Goal: Task Accomplishment & Management: Manage account settings

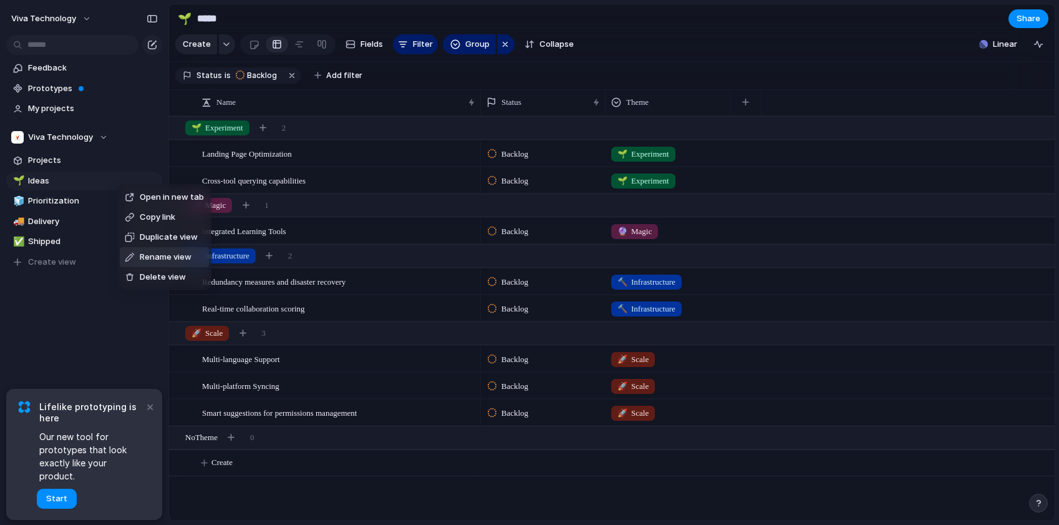
click at [37, 203] on div "Open in new tab Copy link Duplicate view Rename view Delete view" at bounding box center [529, 262] width 1059 height 525
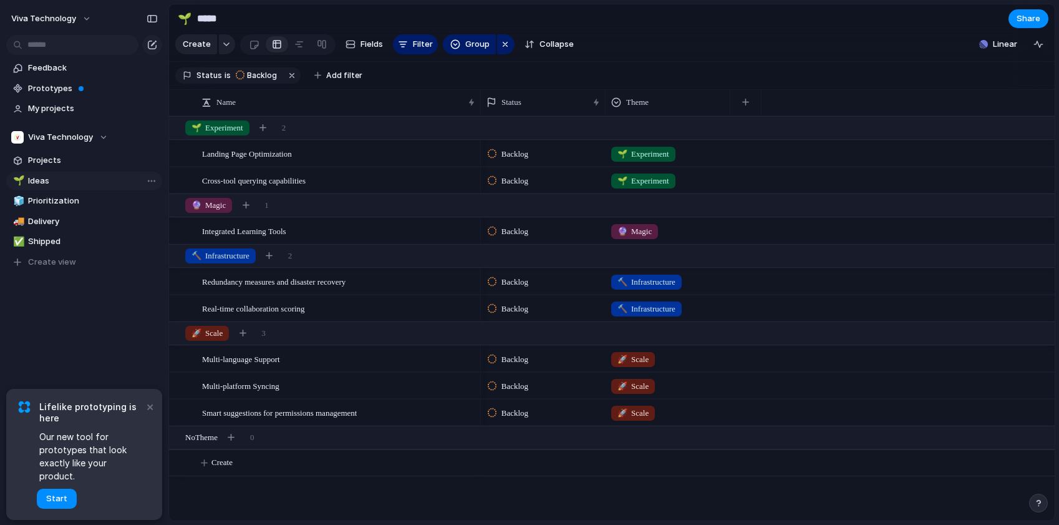
click at [999, 49] on div "Open in new tab Copy link Duplicate view Rename view Delete view" at bounding box center [529, 262] width 1059 height 525
click at [998, 49] on span "Linear" at bounding box center [1005, 44] width 24 height 12
click at [998, 49] on div "Projects 42 Initiatives 0 Add all Amélioration du formulaire Journaliste / Spea…" at bounding box center [529, 262] width 1059 height 525
click at [80, 107] on span "My projects" at bounding box center [93, 108] width 130 height 12
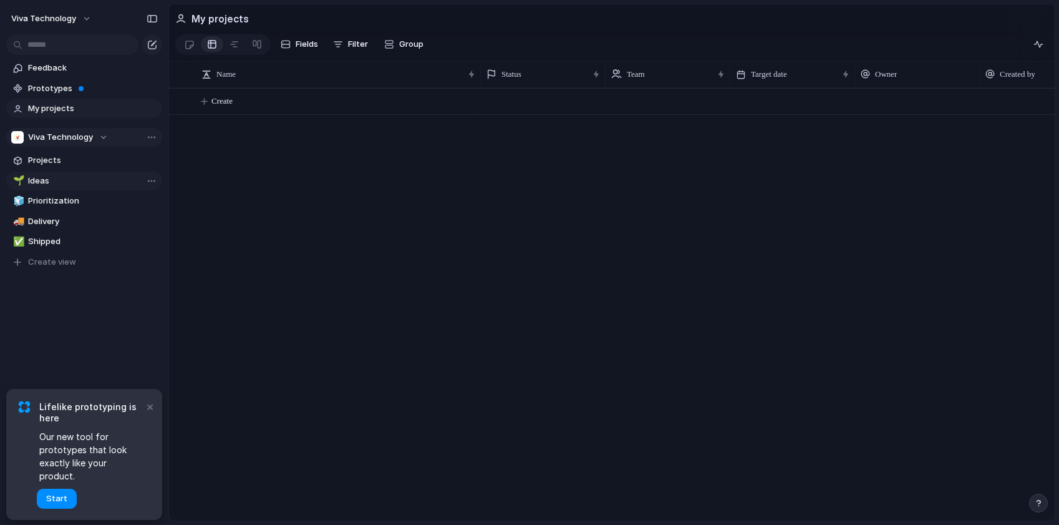
click at [101, 137] on div "Viva Technology" at bounding box center [59, 137] width 97 height 12
click at [160, 138] on button "Viva Technology" at bounding box center [84, 137] width 156 height 19
click at [147, 140] on div "Viva Technology ⚡ MA-GTAB ⚡ VT-GTAB ⚡ VT-MA Create new team" at bounding box center [529, 262] width 1059 height 525
click at [48, 158] on div "Team settings Copy link Add members" at bounding box center [529, 262] width 1059 height 525
click at [48, 166] on span "Projects" at bounding box center [93, 160] width 130 height 12
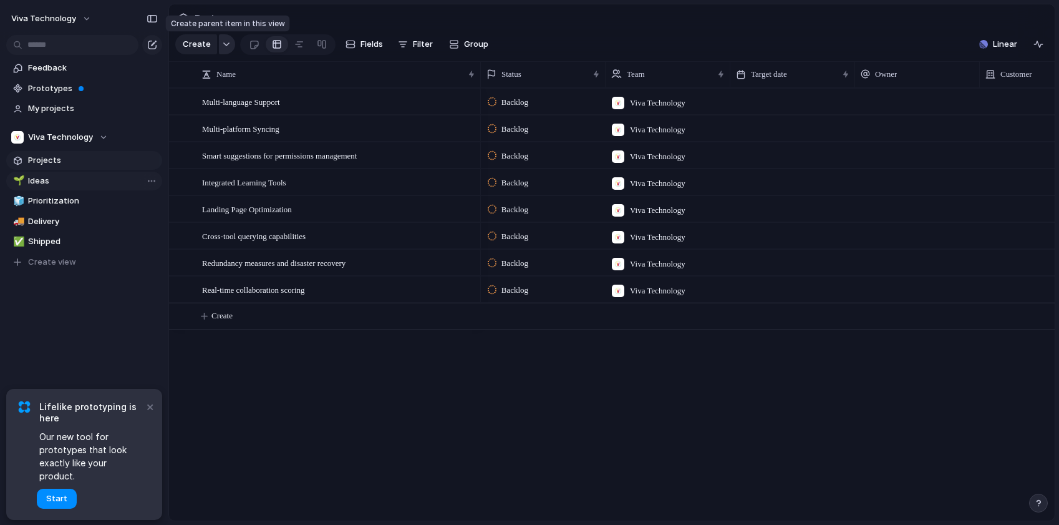
click at [225, 49] on button "button" at bounding box center [227, 44] width 16 height 20
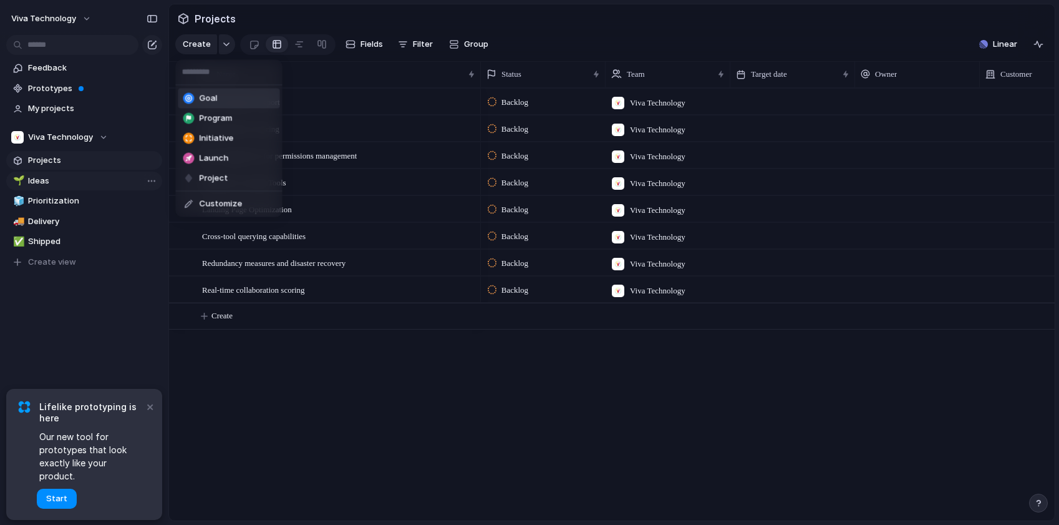
click at [232, 32] on div "Goal Program Initiative Launch Project Customize" at bounding box center [529, 262] width 1059 height 525
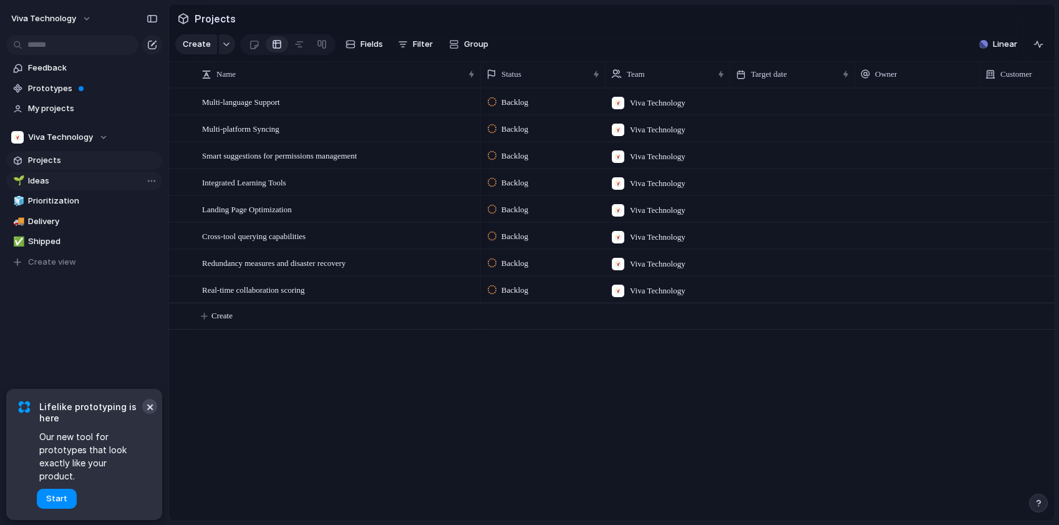
click at [149, 413] on button "×" at bounding box center [149, 406] width 15 height 15
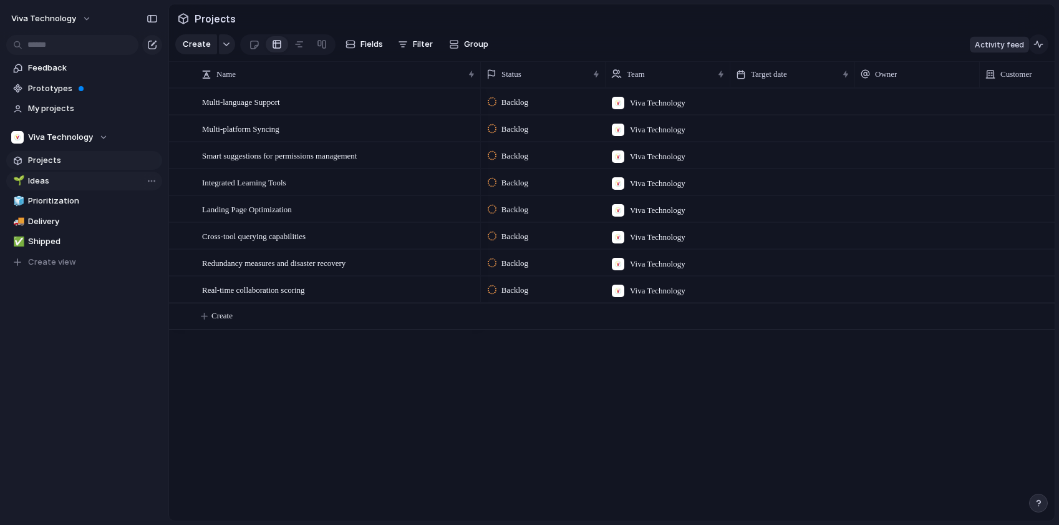
click at [1043, 49] on button "button" at bounding box center [1038, 44] width 20 height 20
click at [422, 43] on span "Filter" at bounding box center [423, 44] width 20 height 12
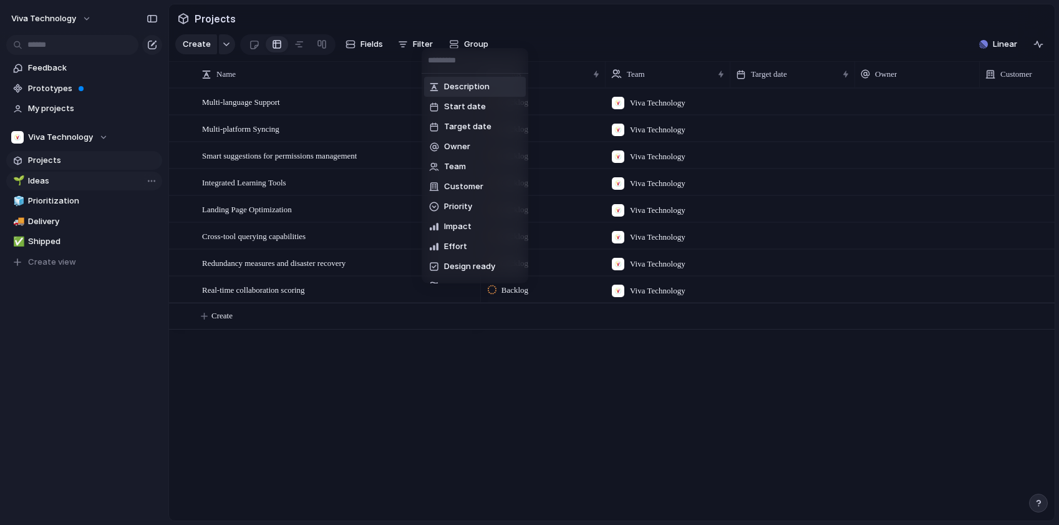
click at [67, 114] on div "Description Start date Target date Owner Team Customer Priority Impact Effort D…" at bounding box center [529, 262] width 1059 height 525
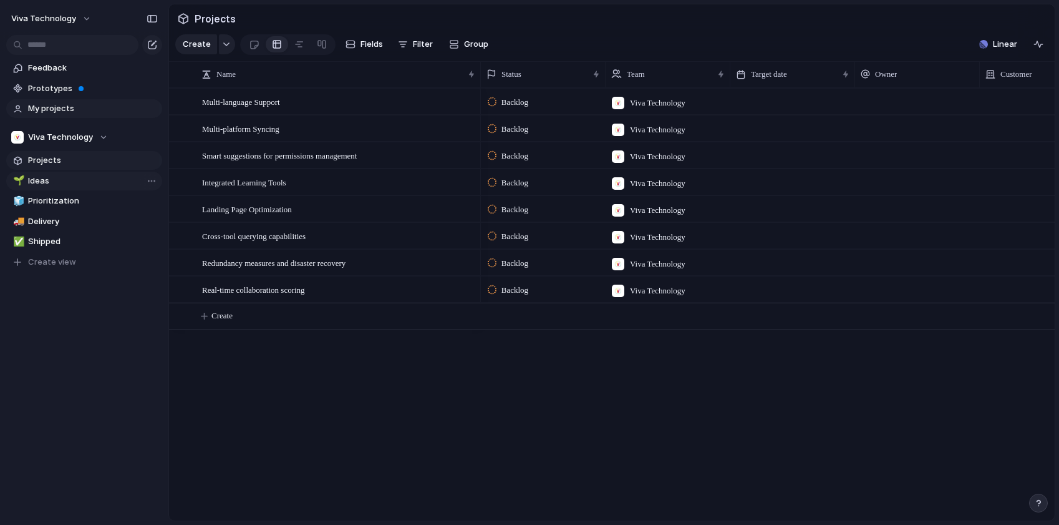
click at [56, 116] on link "My projects" at bounding box center [84, 108] width 156 height 19
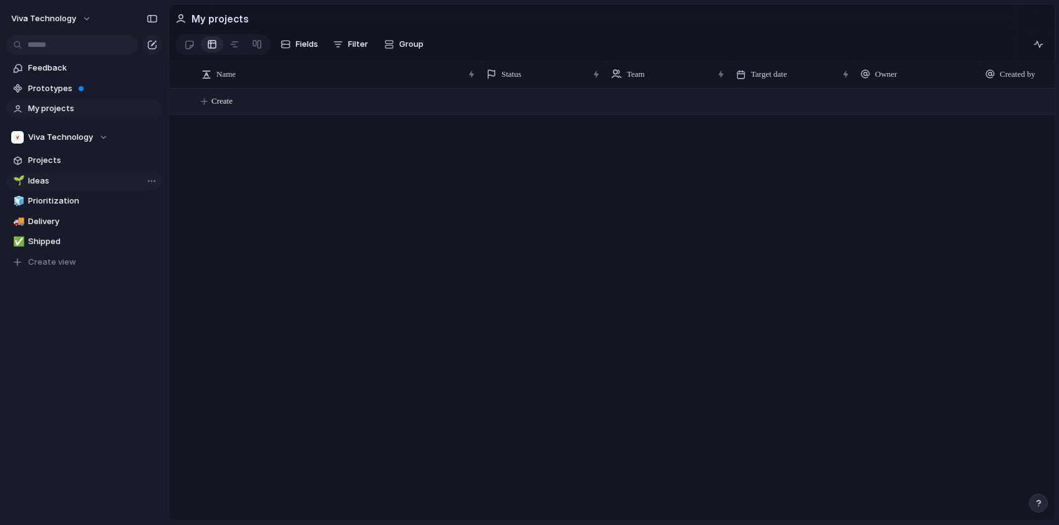
click at [191, 111] on button "Create" at bounding box center [627, 102] width 892 height 26
click at [220, 114] on button "Create" at bounding box center [627, 102] width 892 height 26
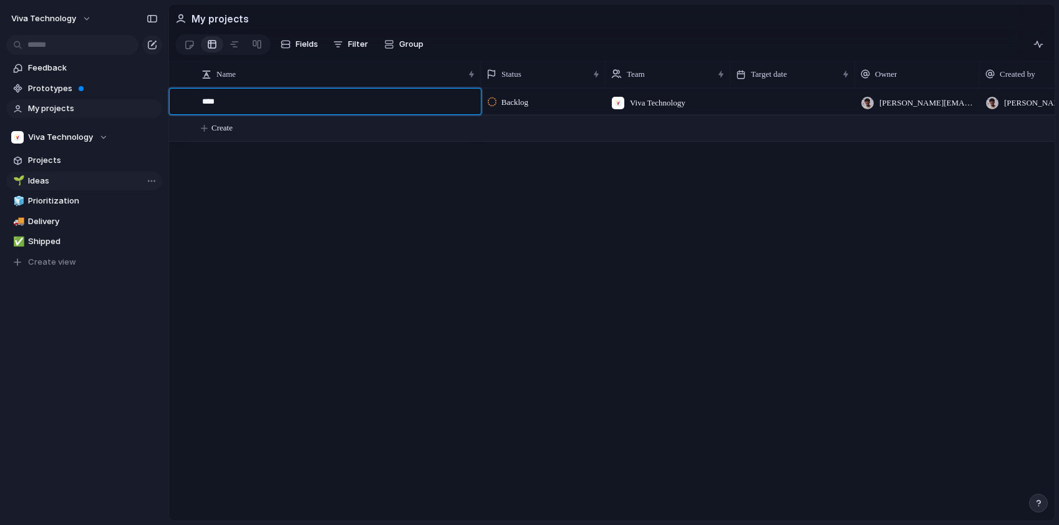
type textarea "*****"
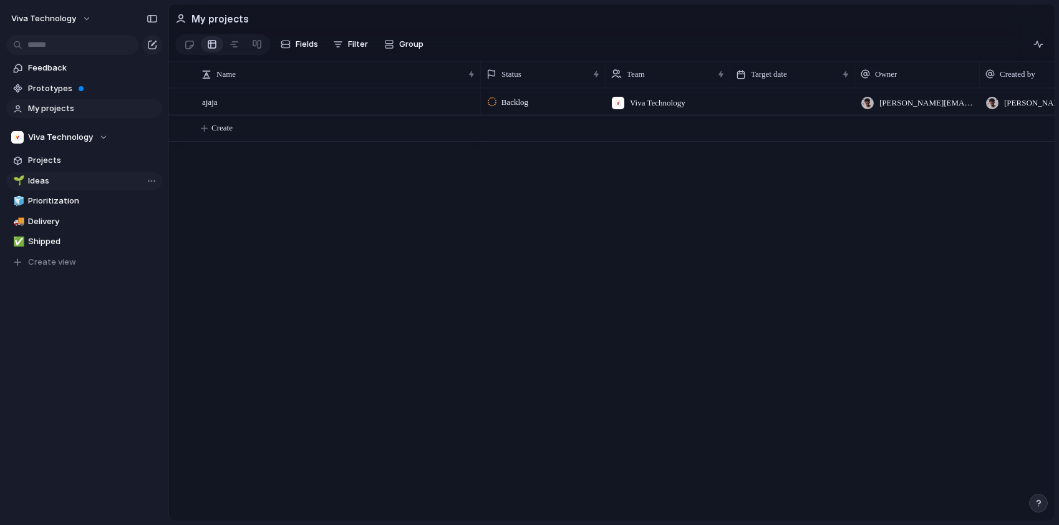
click at [62, 114] on span "My projects" at bounding box center [93, 108] width 130 height 12
click at [102, 174] on link "🌱 Ideas" at bounding box center [84, 181] width 156 height 19
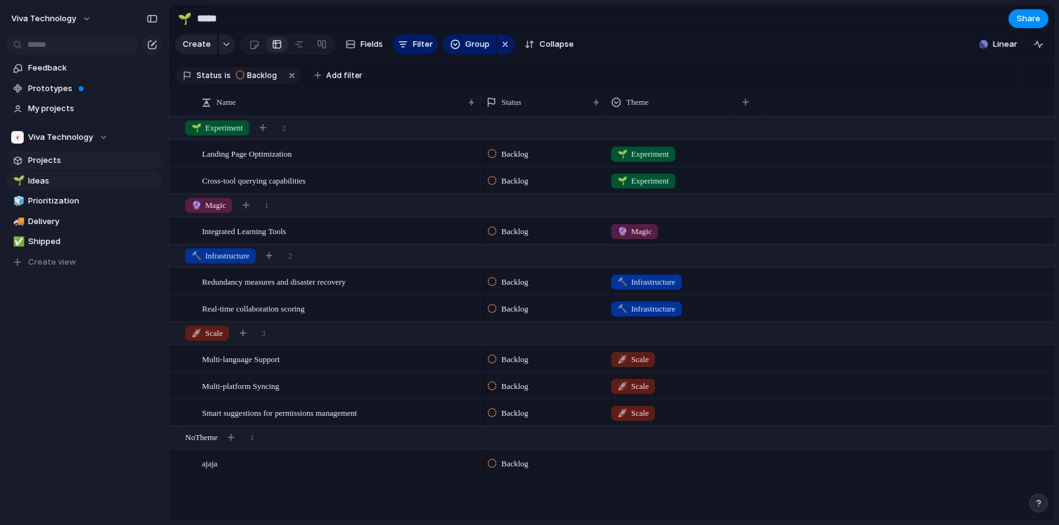
click at [102, 160] on span "Projects" at bounding box center [93, 160] width 130 height 12
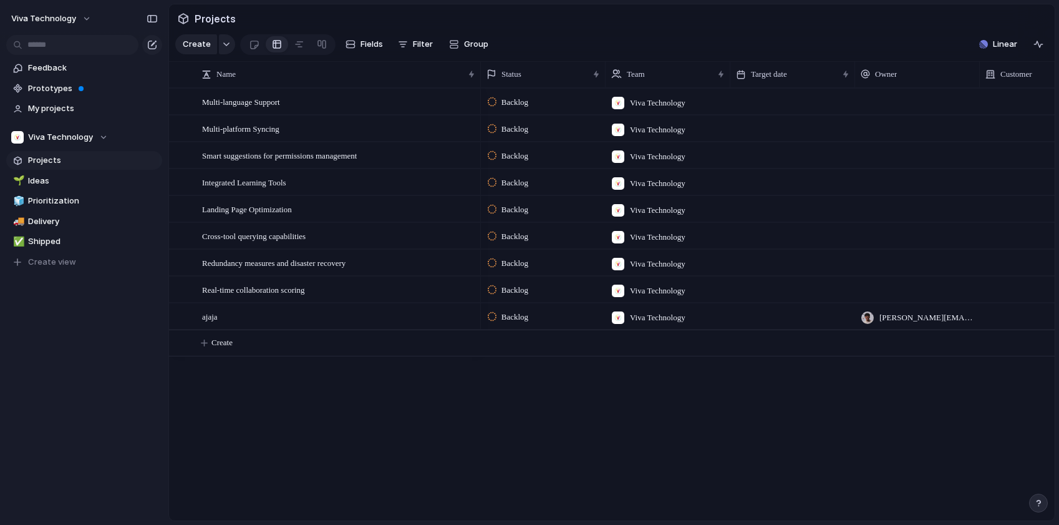
click at [152, 160] on span "Projects" at bounding box center [93, 160] width 130 height 12
click at [223, 21] on span "Projects" at bounding box center [215, 18] width 46 height 22
click at [423, 45] on span "Filter" at bounding box center [423, 44] width 20 height 12
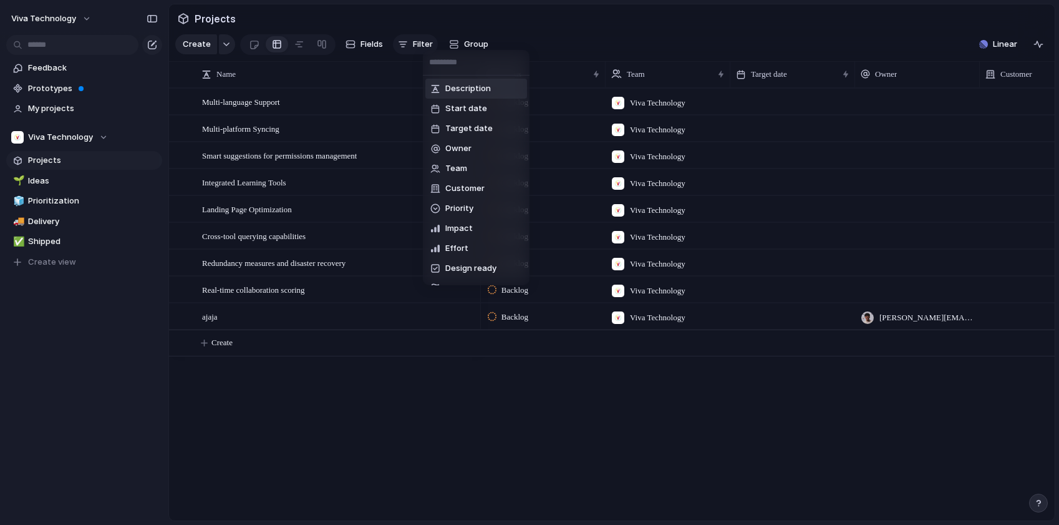
click at [423, 45] on div "Description Start date Target date Owner Team Customer Priority Impact Effort D…" at bounding box center [529, 262] width 1059 height 525
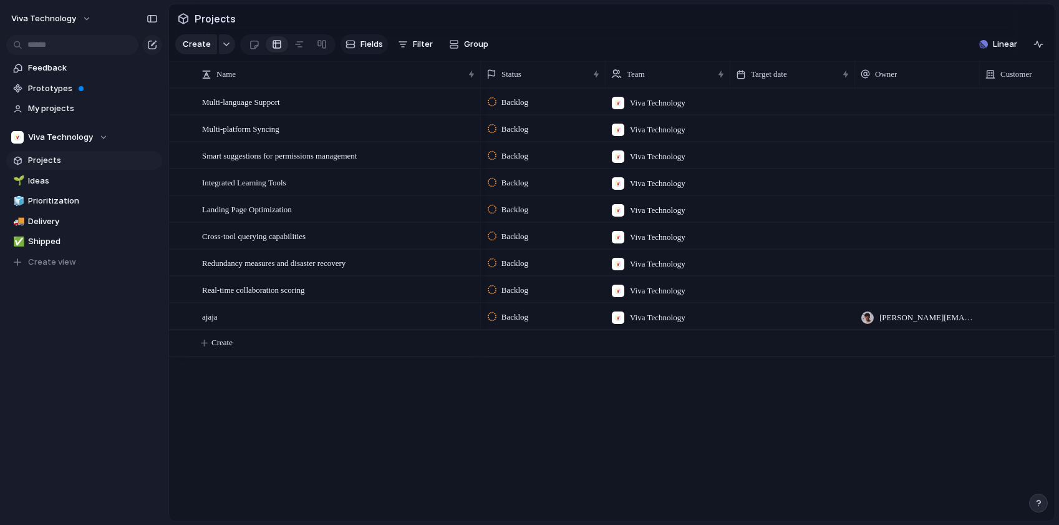
click at [352, 49] on div "button" at bounding box center [351, 44] width 10 height 10
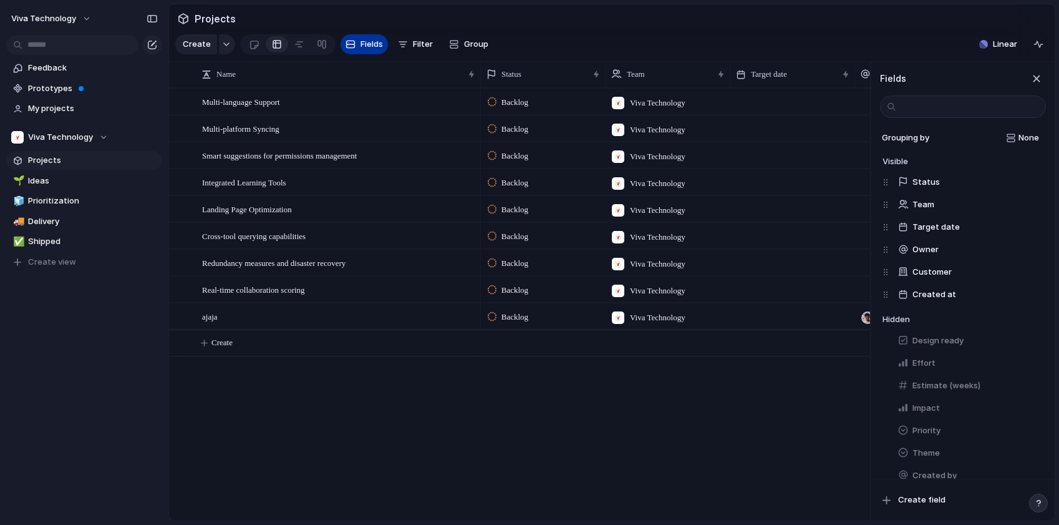
click at [352, 49] on div "button" at bounding box center [351, 44] width 10 height 10
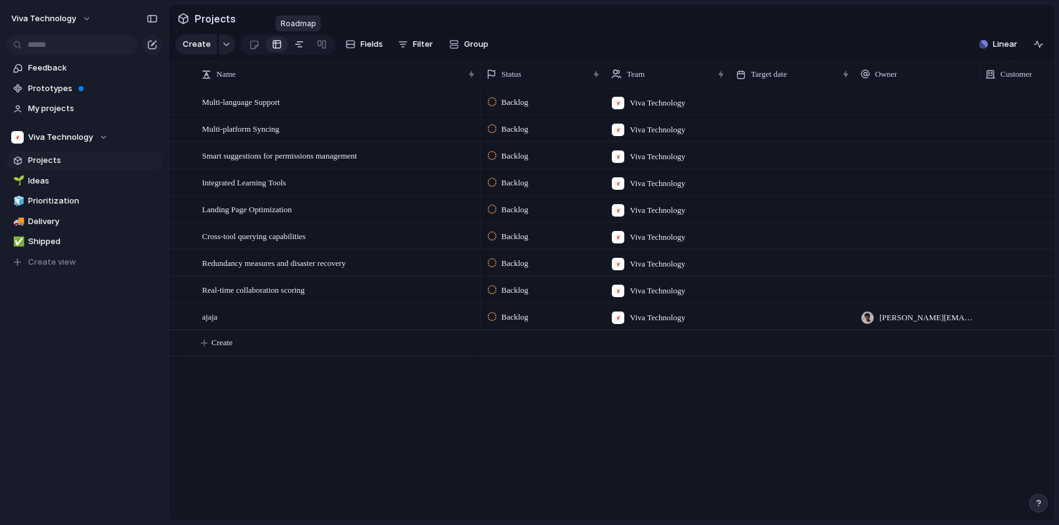
click at [297, 51] on div at bounding box center [299, 44] width 10 height 20
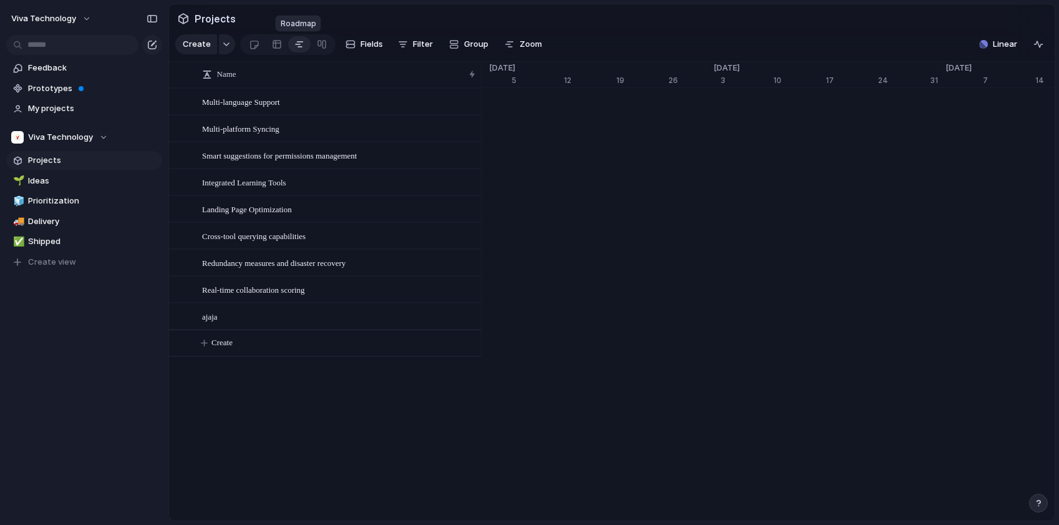
scroll to position [0, 8029]
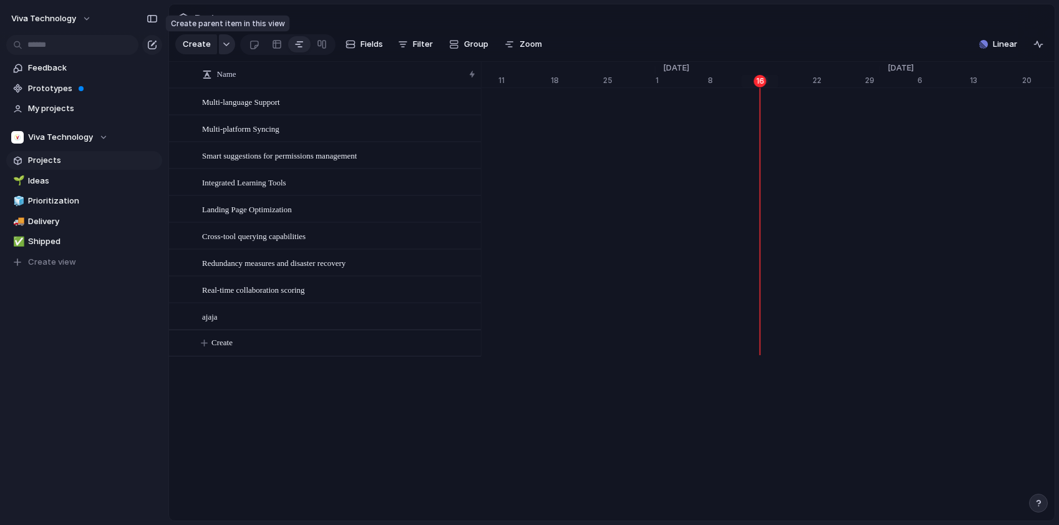
click at [223, 47] on div "button" at bounding box center [226, 44] width 9 height 5
click at [134, 338] on div "Goal Program Initiative Launch Project Customize" at bounding box center [529, 262] width 1059 height 525
click at [76, 246] on span "Shipped" at bounding box center [93, 241] width 130 height 12
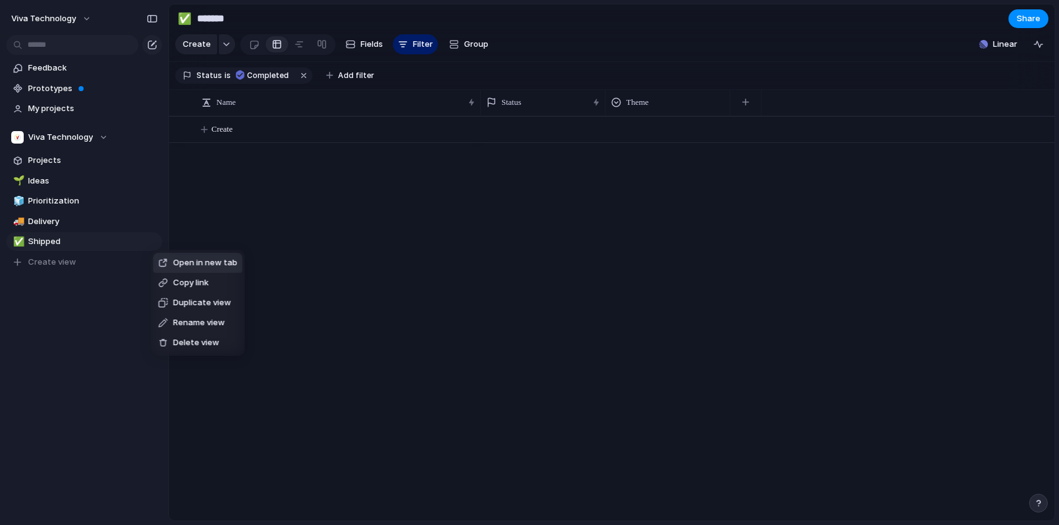
click at [169, 278] on div "Copy link" at bounding box center [183, 282] width 51 height 12
click at [89, 21] on button "Viva Technology" at bounding box center [52, 19] width 92 height 20
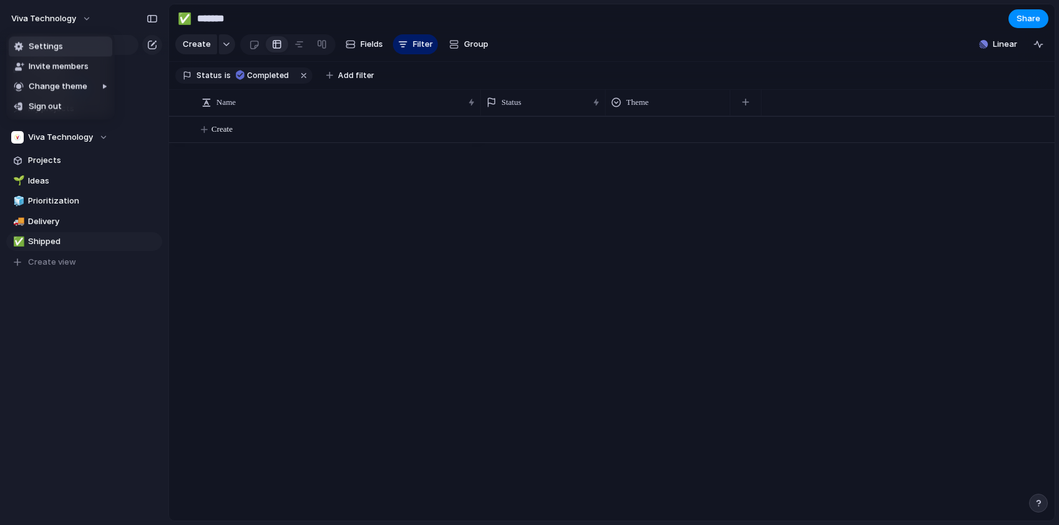
click at [90, 53] on li "Settings" at bounding box center [61, 47] width 104 height 20
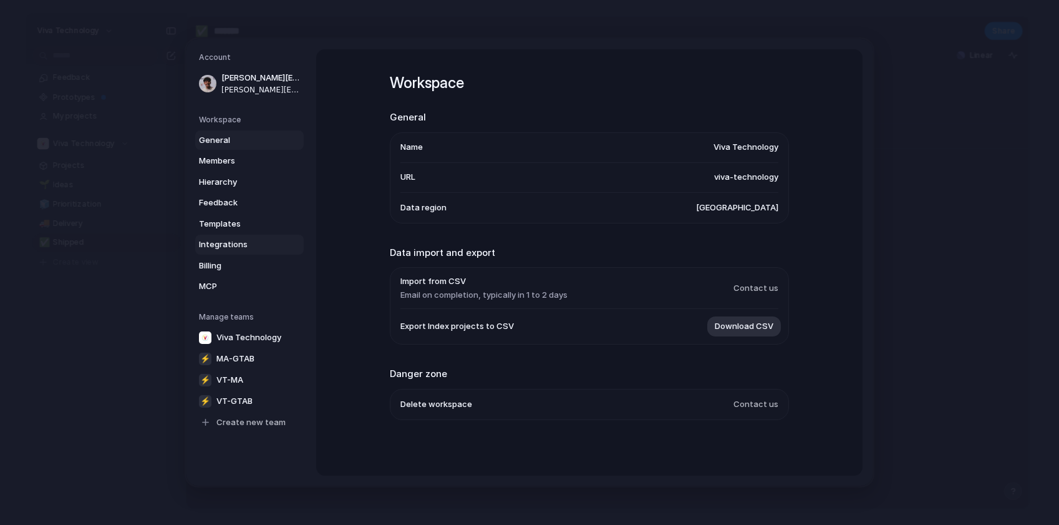
click at [243, 248] on span "Integrations" at bounding box center [239, 244] width 80 height 12
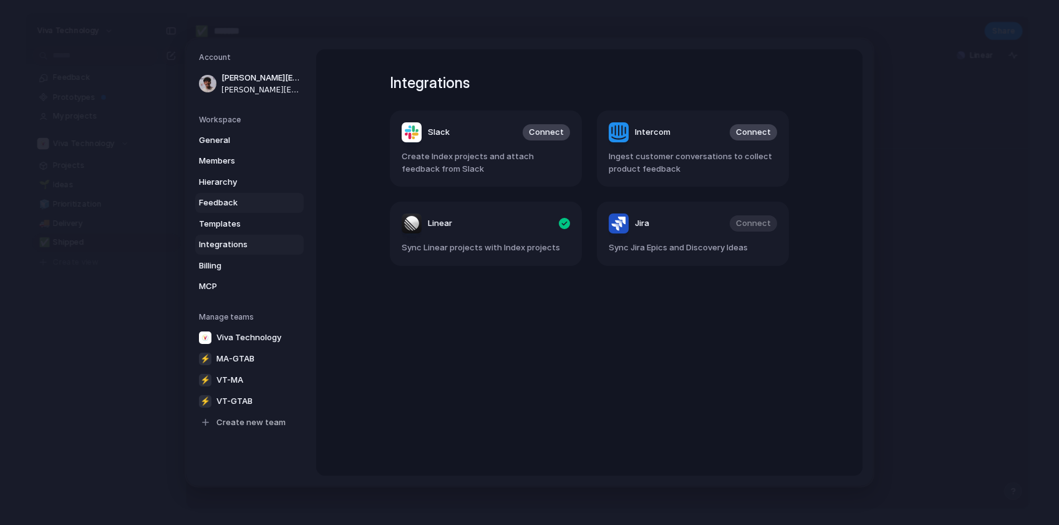
click at [238, 210] on link "Feedback" at bounding box center [249, 203] width 109 height 20
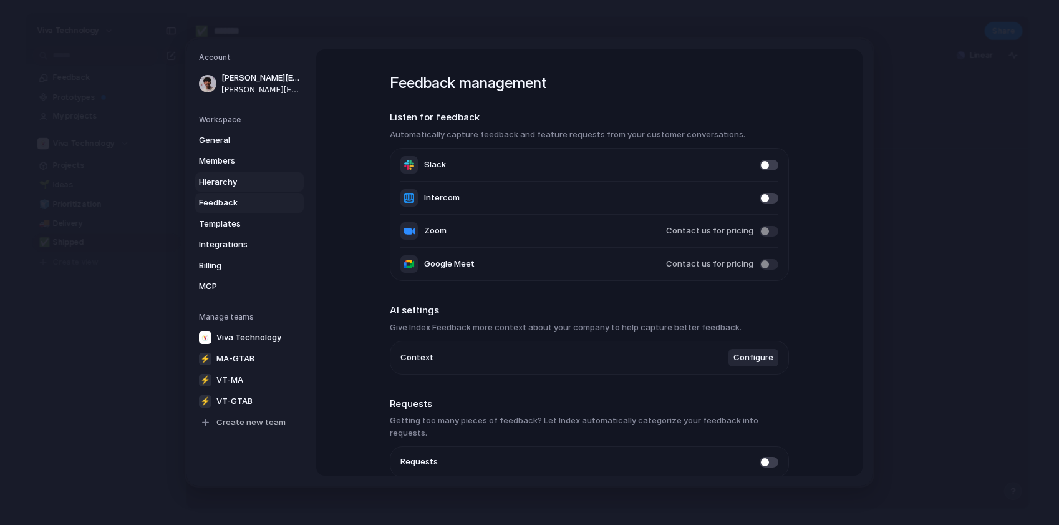
click at [246, 185] on span "Hierarchy" at bounding box center [239, 182] width 80 height 12
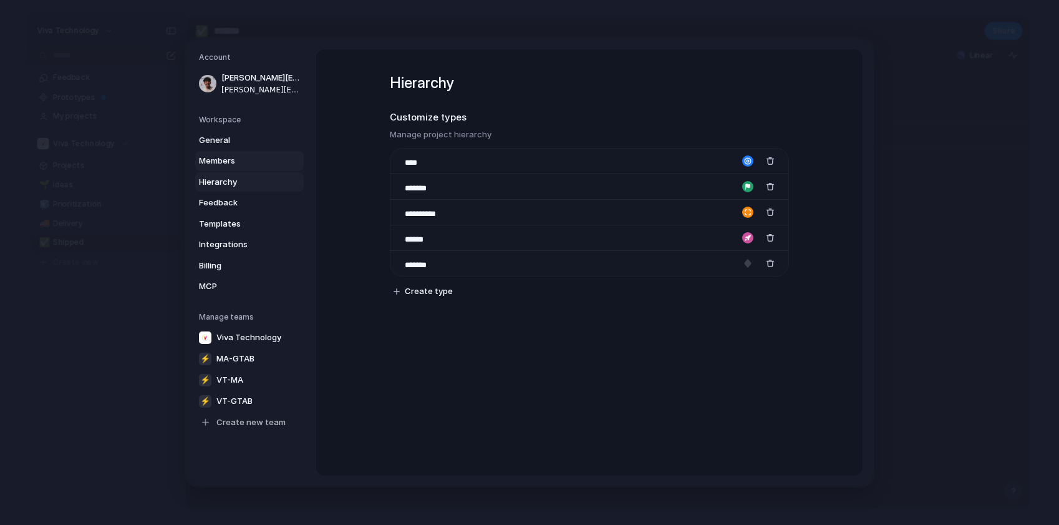
click at [246, 151] on link "Members" at bounding box center [249, 161] width 109 height 20
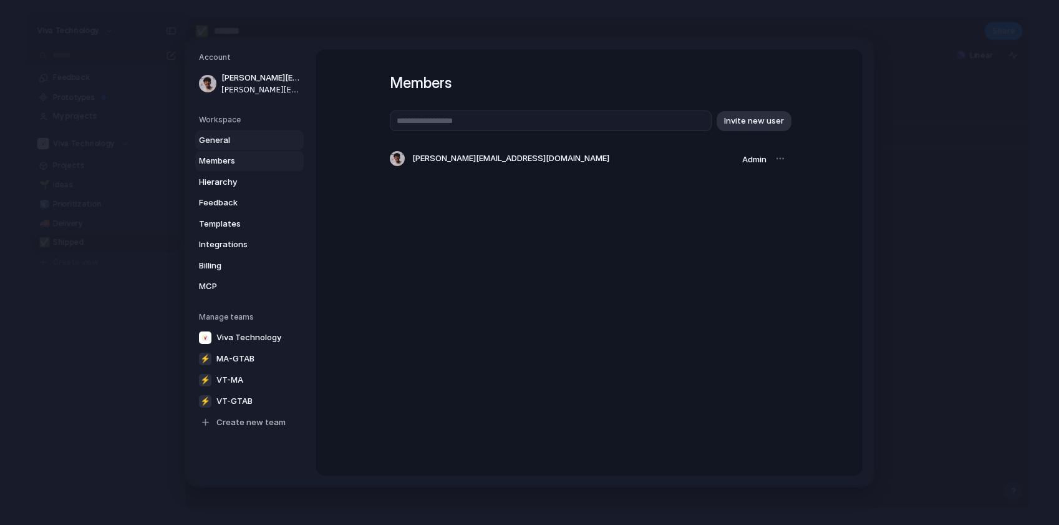
click at [246, 140] on span "General" at bounding box center [239, 140] width 80 height 12
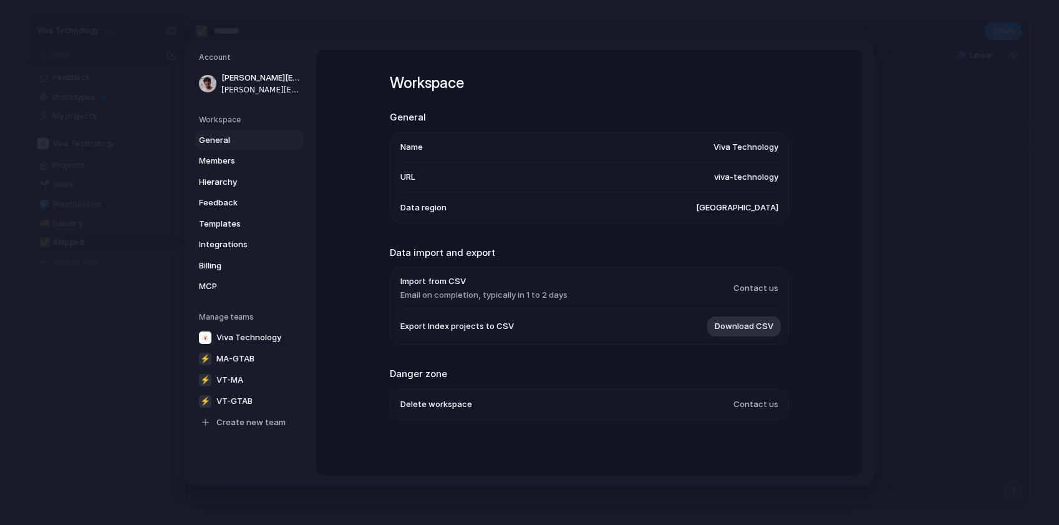
scroll to position [2, 0]
click at [228, 251] on link "Integrations" at bounding box center [249, 245] width 109 height 20
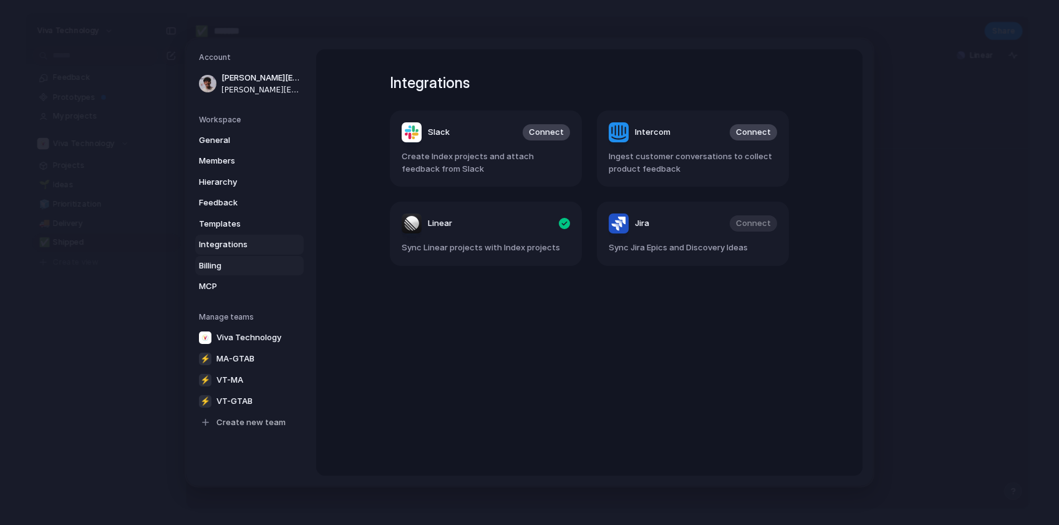
click at [230, 269] on span "Billing" at bounding box center [239, 265] width 80 height 12
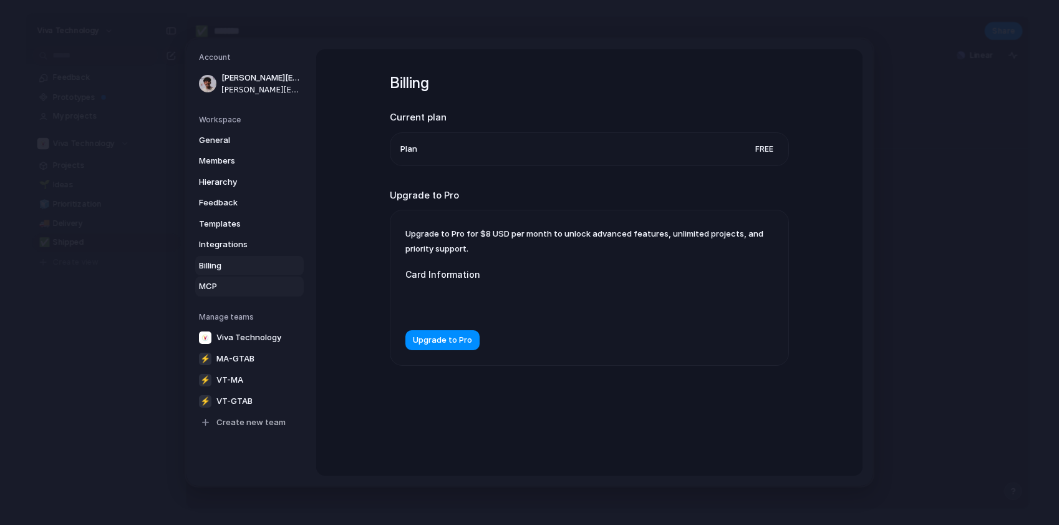
click at [230, 290] on span "MCP" at bounding box center [239, 286] width 80 height 12
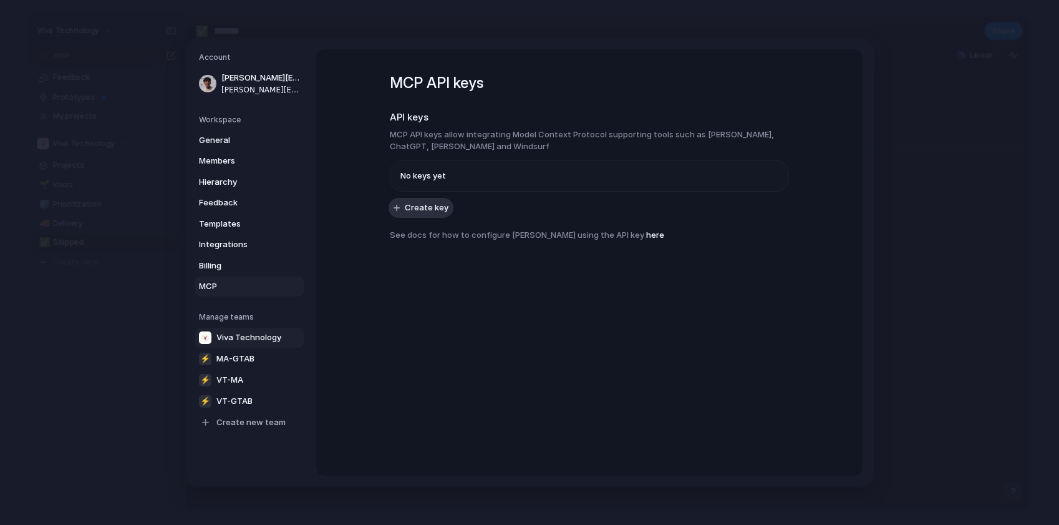
click at [238, 337] on span "Viva Technology" at bounding box center [248, 337] width 65 height 12
